Goal: Find specific page/section

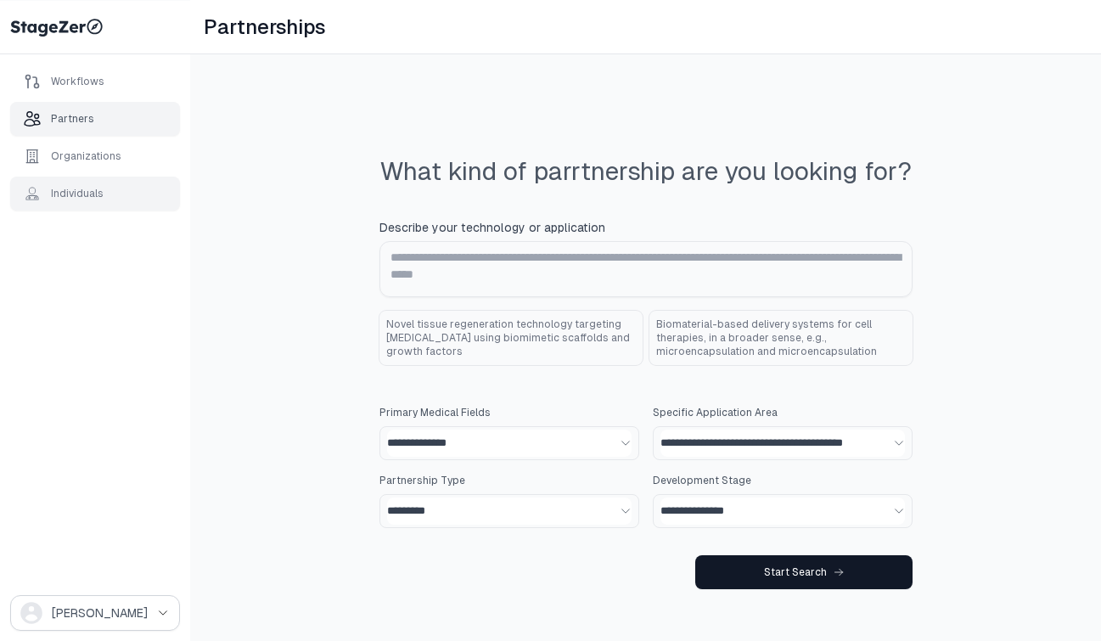
click at [85, 191] on div "Individuals" at bounding box center [77, 194] width 53 height 14
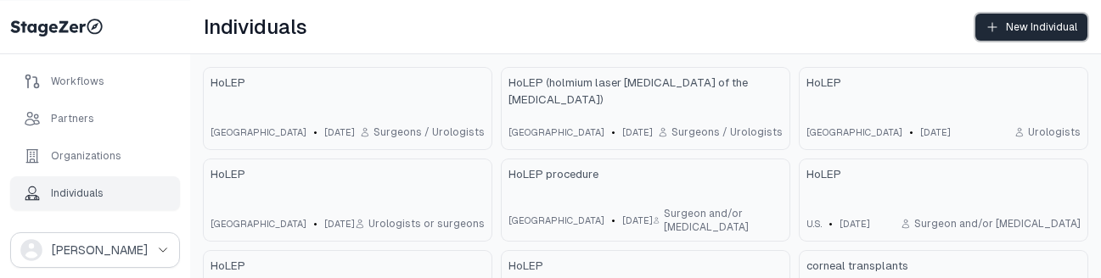
click at [994, 32] on icon at bounding box center [992, 27] width 14 height 14
